Goal: Find specific page/section: Find specific page/section

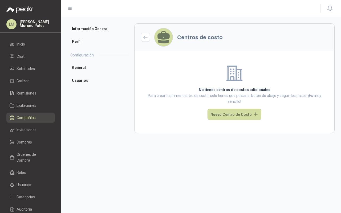
click at [87, 30] on li "Información General" at bounding box center [98, 28] width 61 height 11
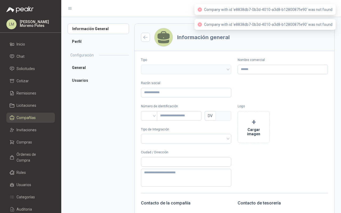
click at [82, 43] on li "Perfil" at bounding box center [98, 41] width 61 height 11
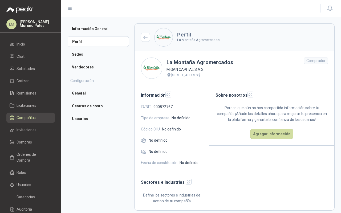
scroll to position [4, 0]
